Goal: Entertainment & Leisure: Browse casually

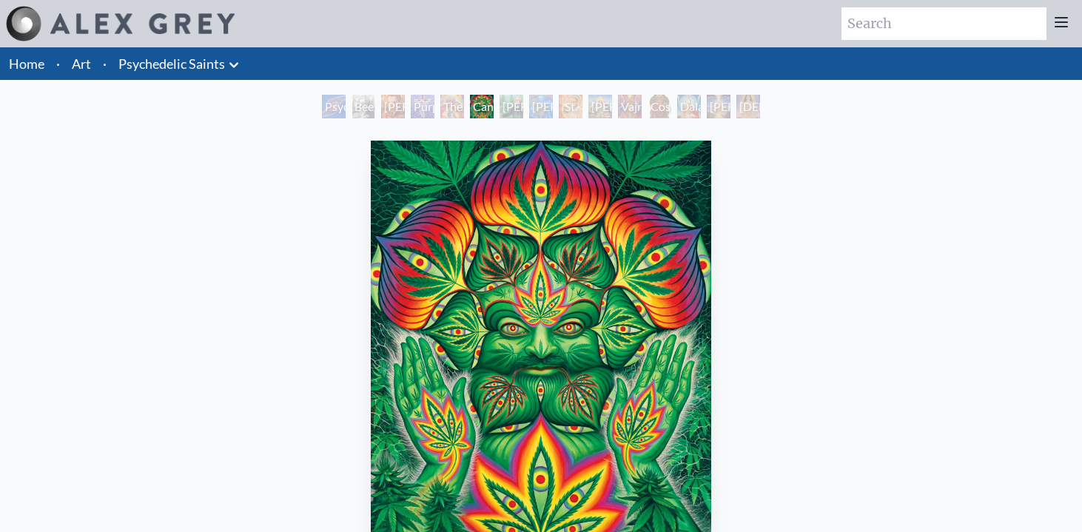
scroll to position [84, 0]
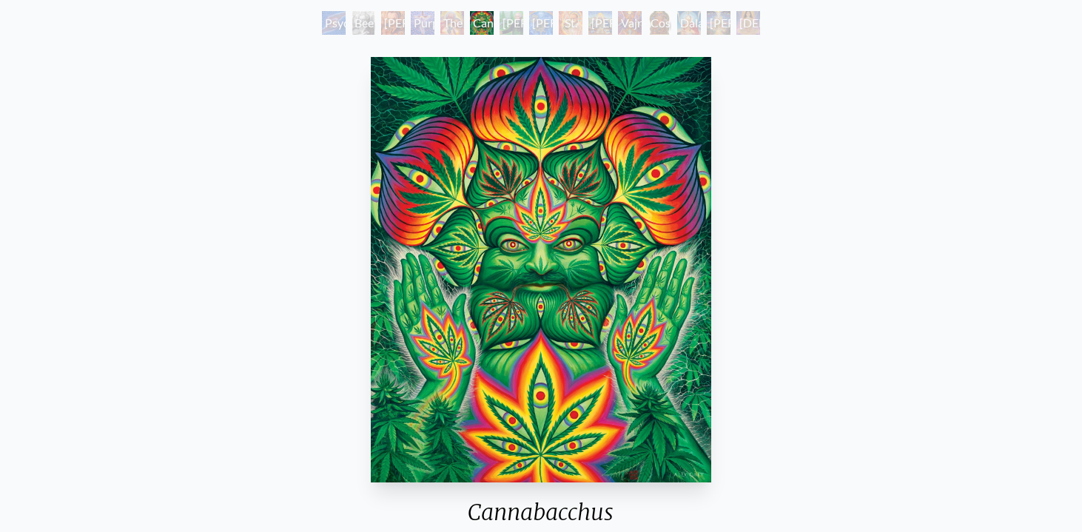
click at [553, 22] on div "Albert Hofmann & the New Eleusis" at bounding box center [541, 23] width 24 height 24
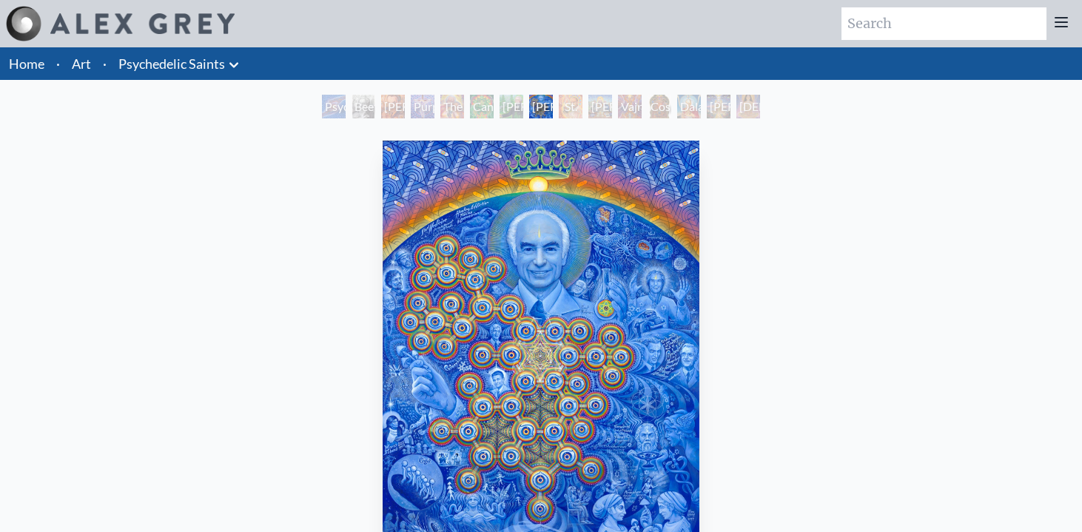
click at [31, 68] on link "Home" at bounding box center [27, 63] width 36 height 16
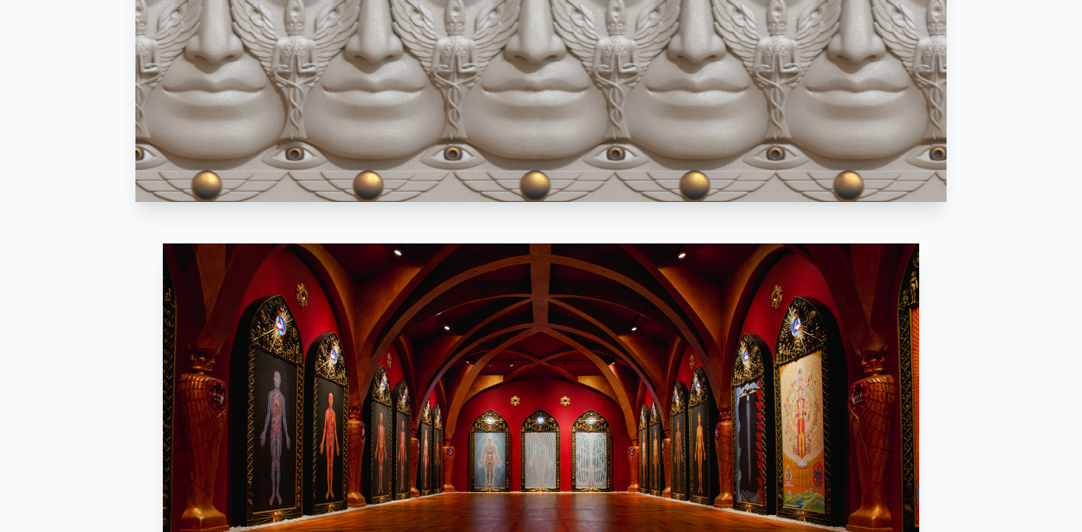
scroll to position [1349, 0]
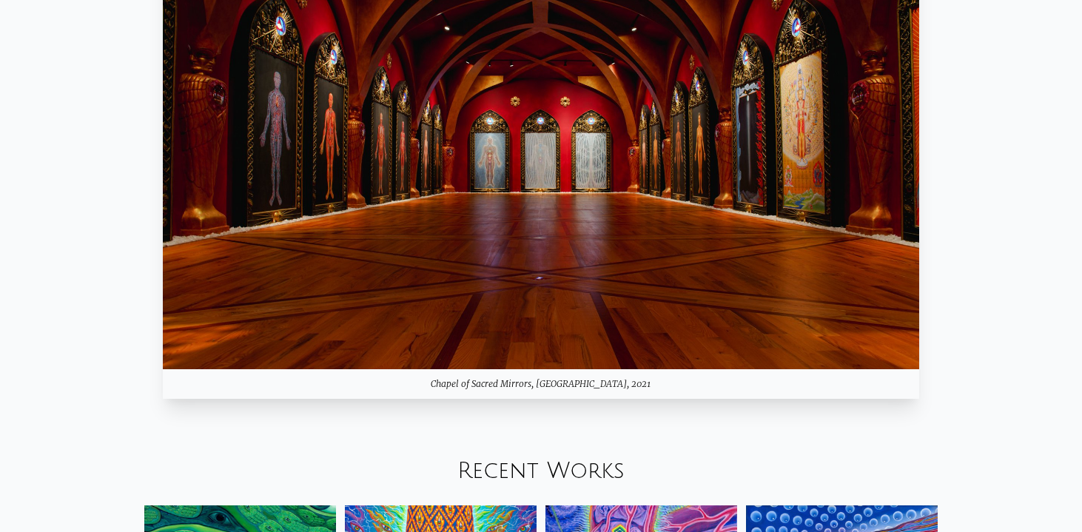
click at [504, 209] on img at bounding box center [541, 156] width 757 height 425
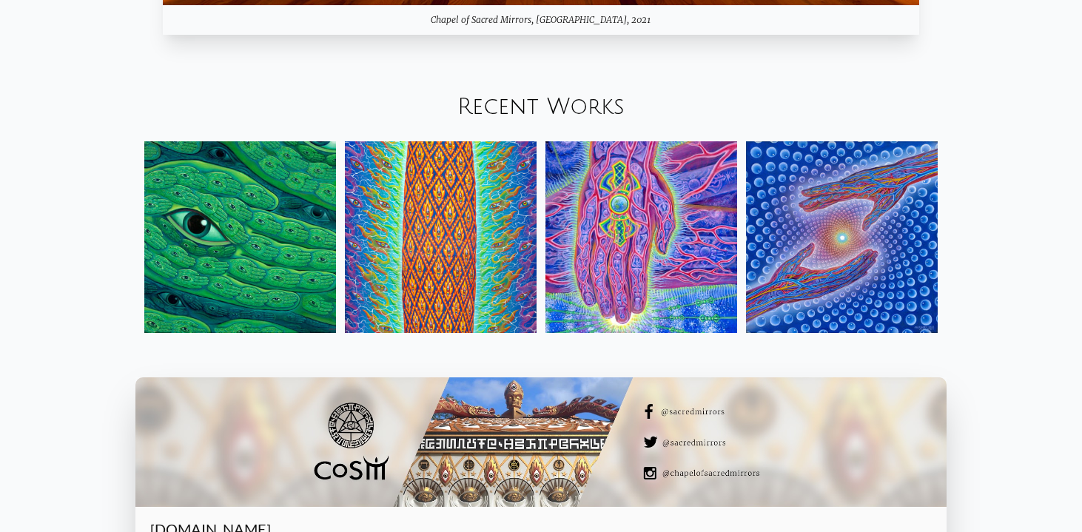
scroll to position [1717, 0]
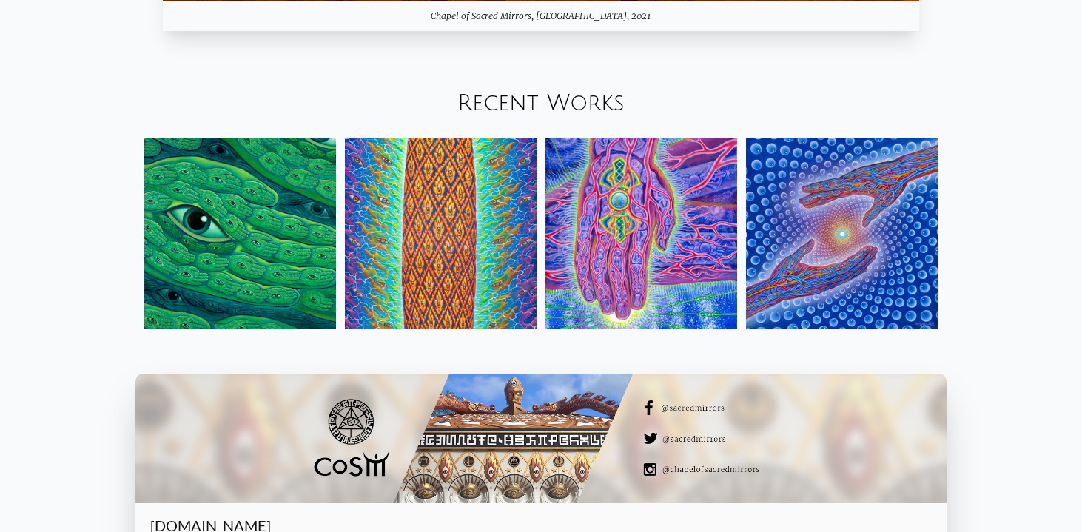
click at [589, 208] on img at bounding box center [641, 234] width 192 height 192
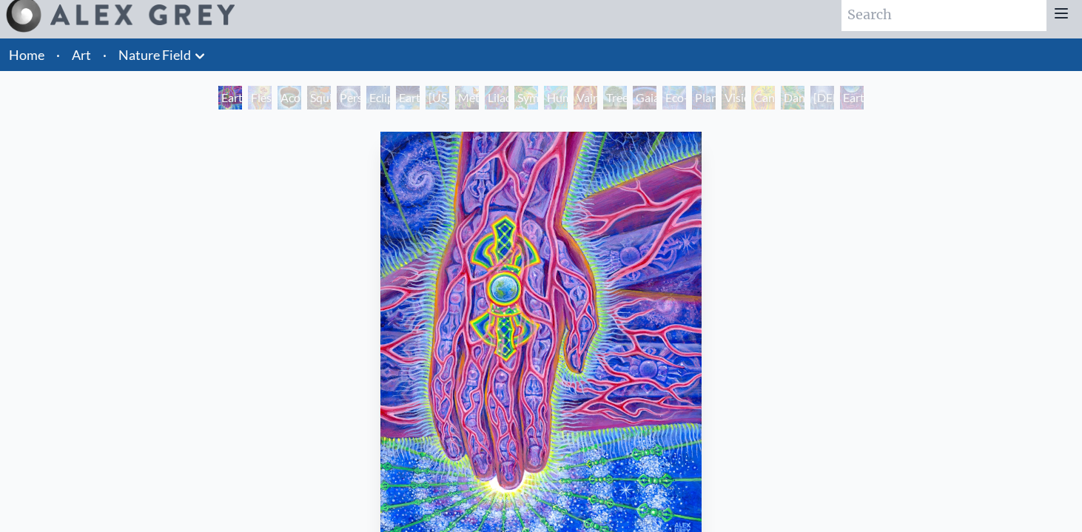
scroll to position [10, 0]
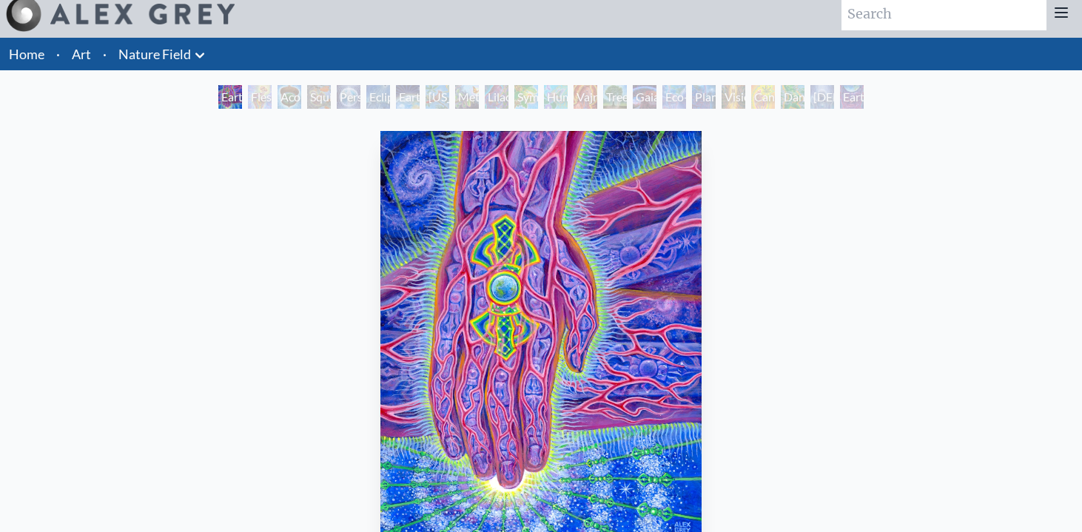
click at [497, 100] on div "Lilacs" at bounding box center [497, 97] width 24 height 24
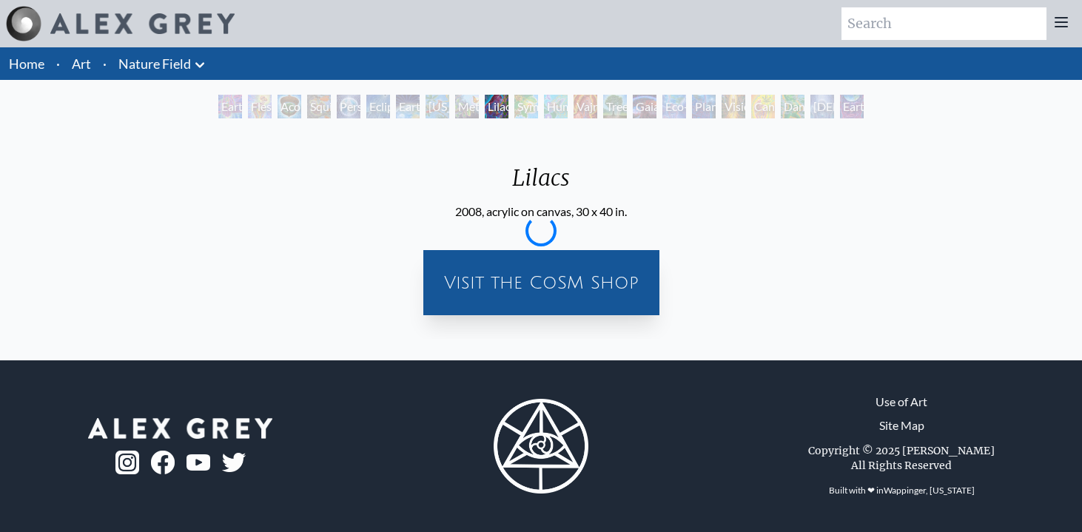
scroll to position [0, 0]
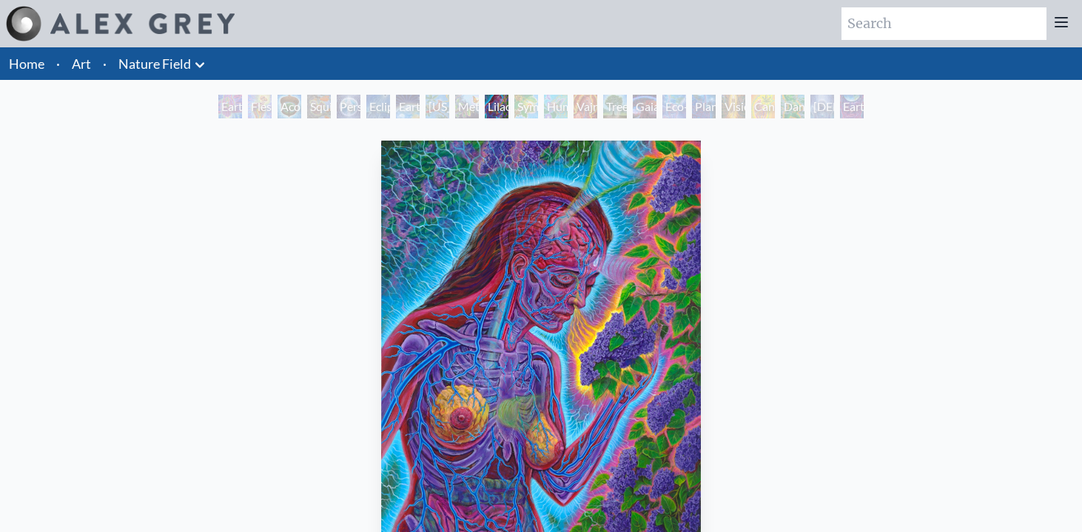
click at [553, 103] on div "Humming Bird" at bounding box center [556, 107] width 24 height 24
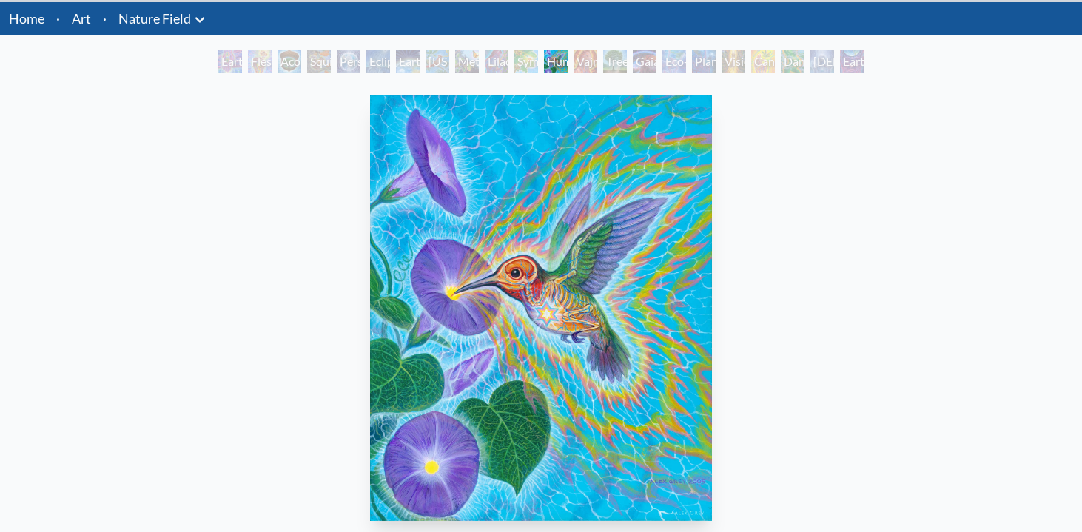
scroll to position [46, 0]
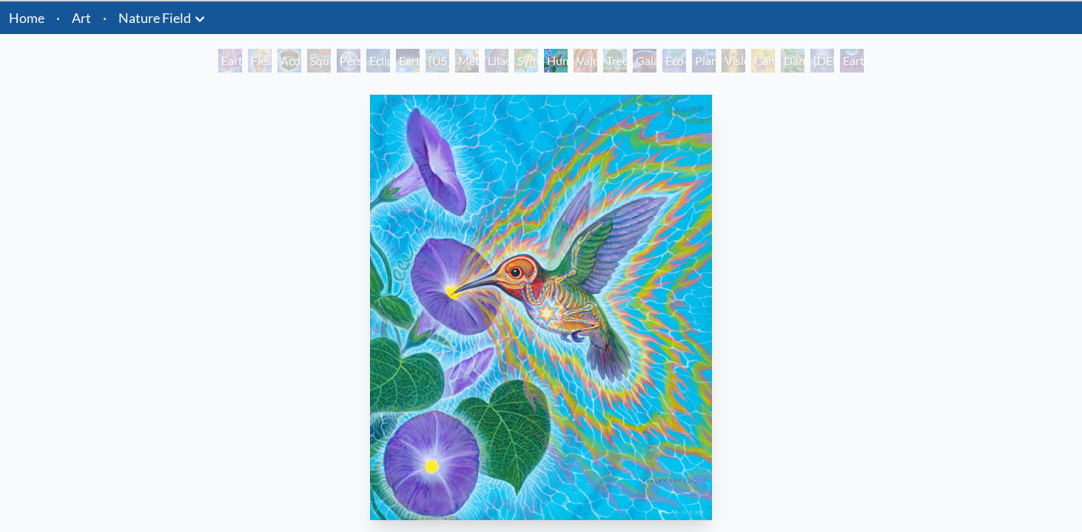
click at [588, 55] on div "Vajra Horse" at bounding box center [585, 61] width 24 height 24
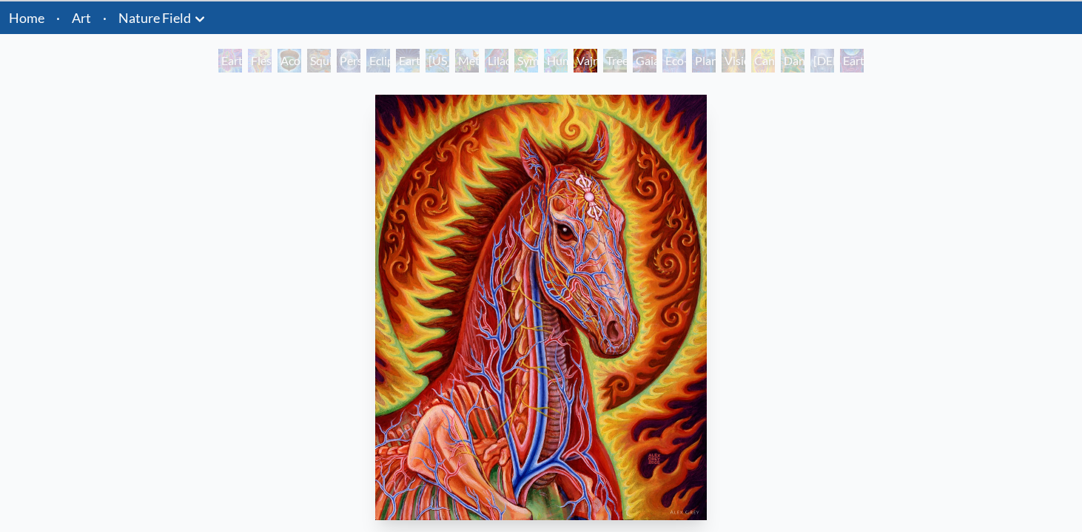
click at [627, 55] on div "Tree & Person" at bounding box center [615, 61] width 24 height 24
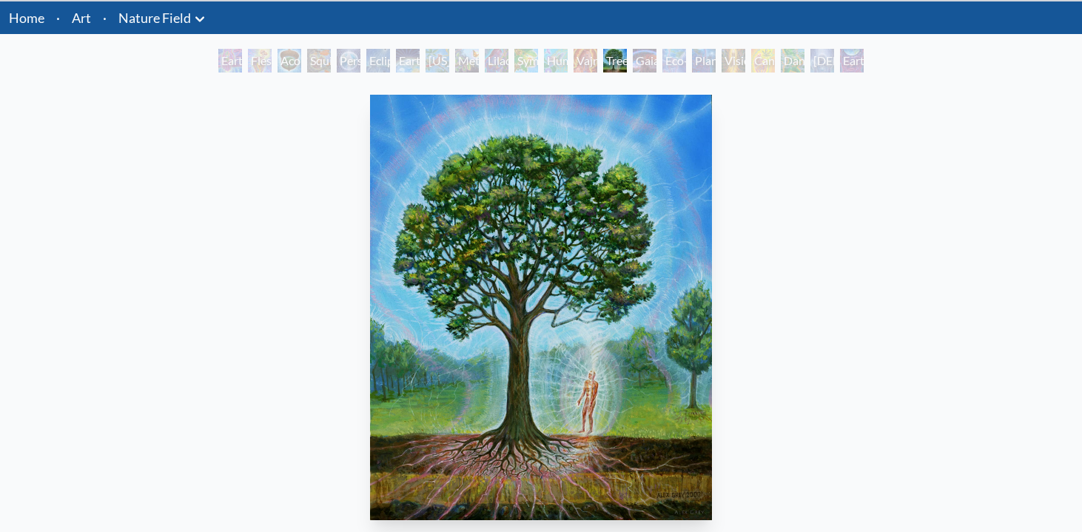
click at [70, 27] on li "Art" at bounding box center [81, 17] width 31 height 33
click at [80, 21] on link "Art" at bounding box center [81, 17] width 19 height 21
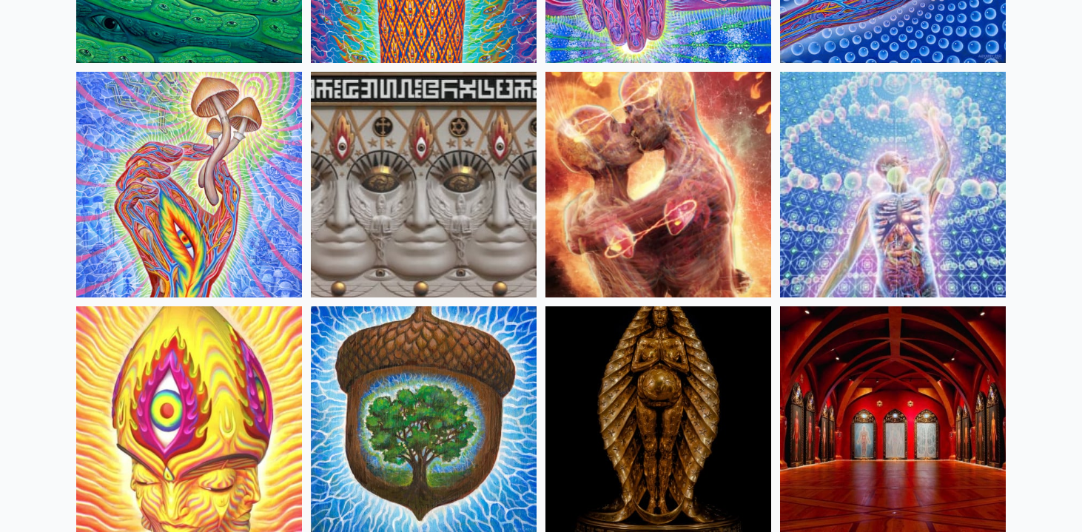
scroll to position [331, 0]
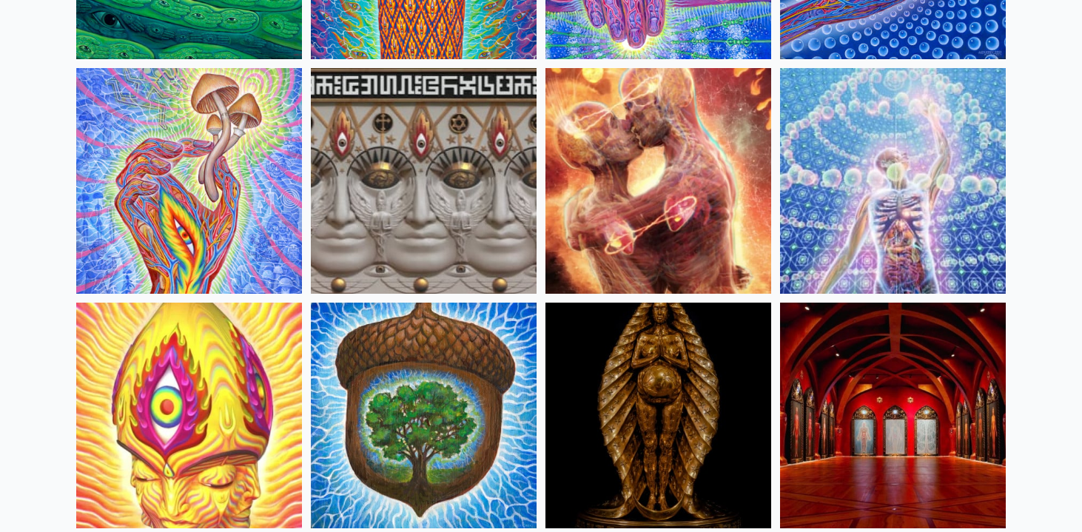
click at [861, 162] on img at bounding box center [893, 181] width 226 height 226
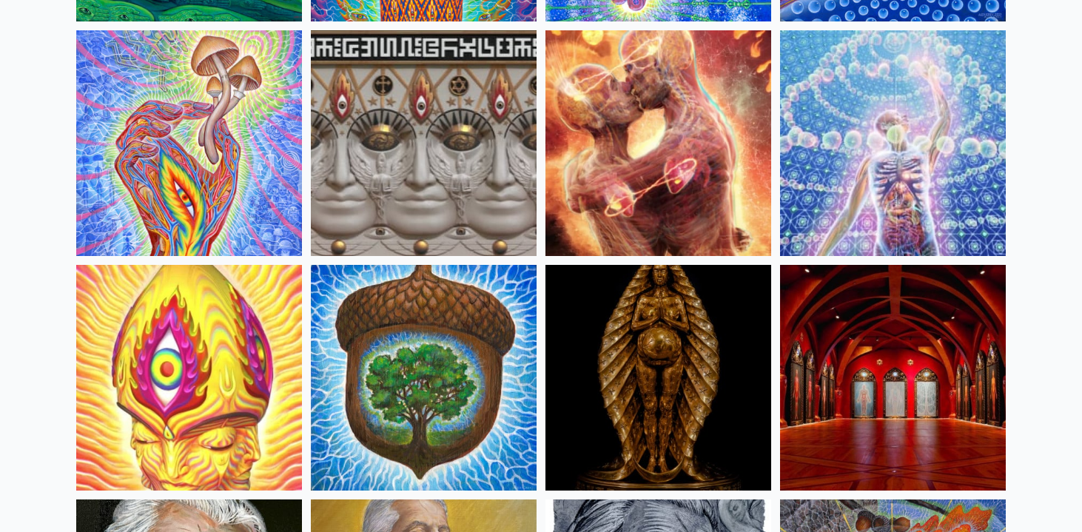
scroll to position [385, 0]
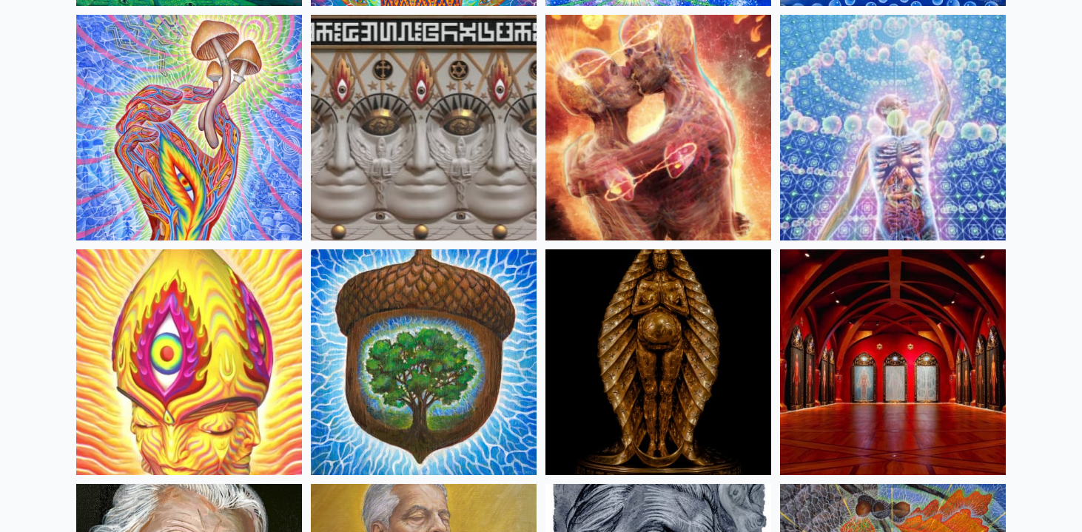
click at [183, 92] on img at bounding box center [189, 128] width 226 height 226
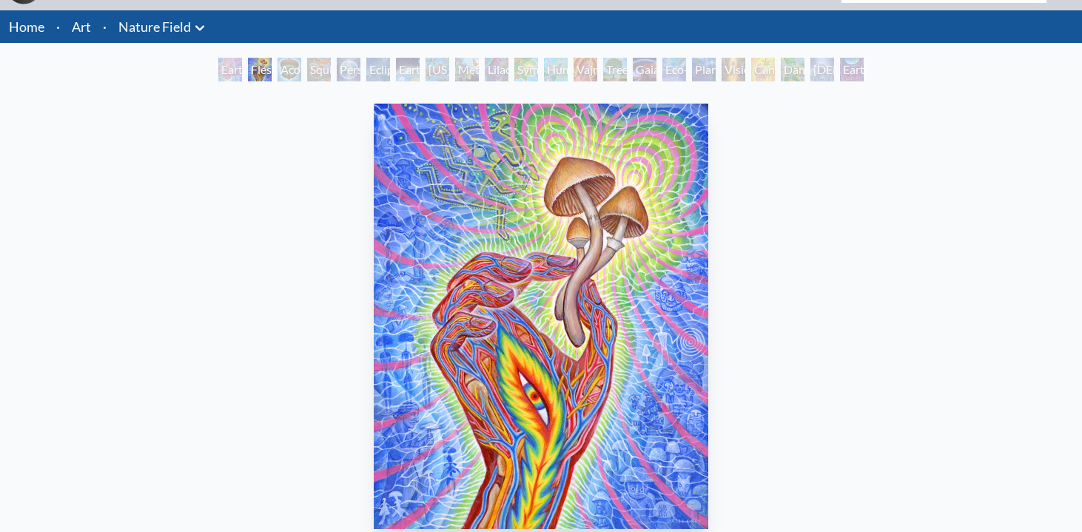
scroll to position [44, 0]
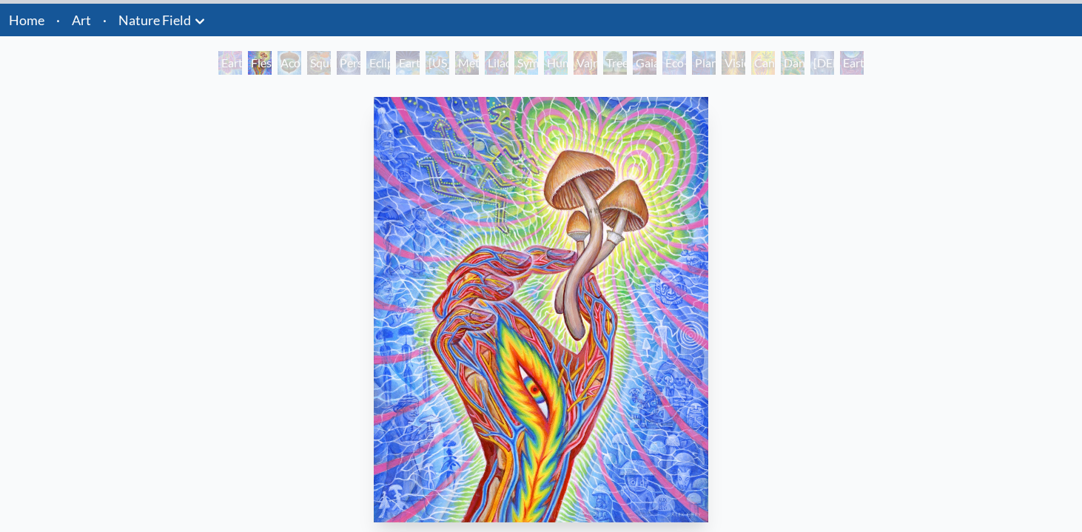
click at [327, 61] on div "Squirrel" at bounding box center [319, 63] width 24 height 24
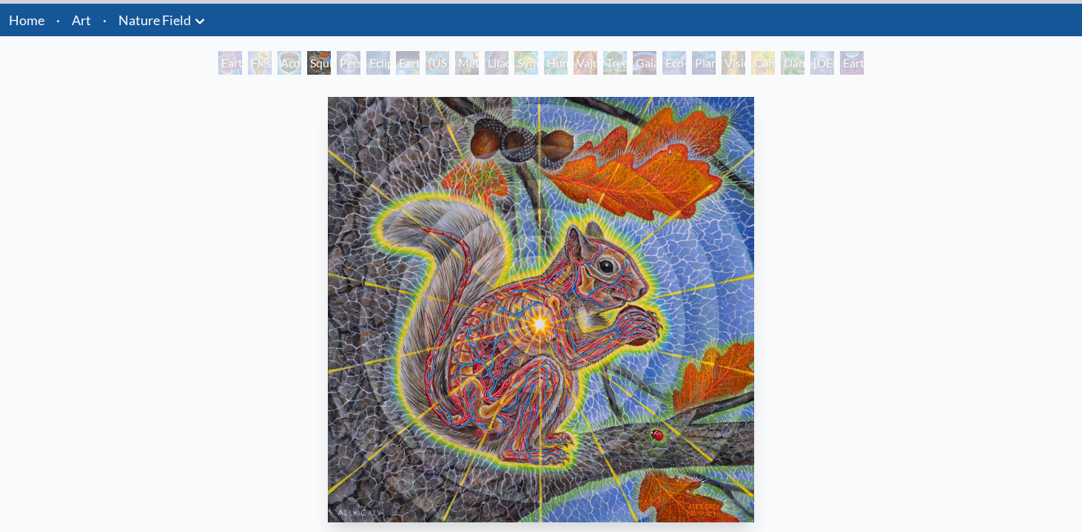
click at [349, 55] on div "Person Planet" at bounding box center [349, 63] width 24 height 24
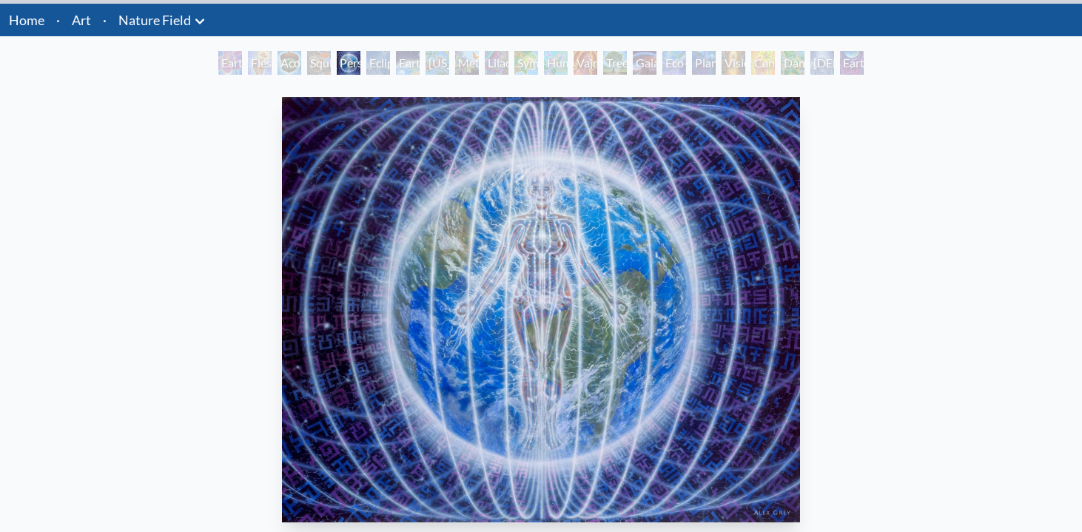
click at [662, 69] on div "Eco-Atlas" at bounding box center [674, 63] width 24 height 24
